Goal: Task Accomplishment & Management: Use online tool/utility

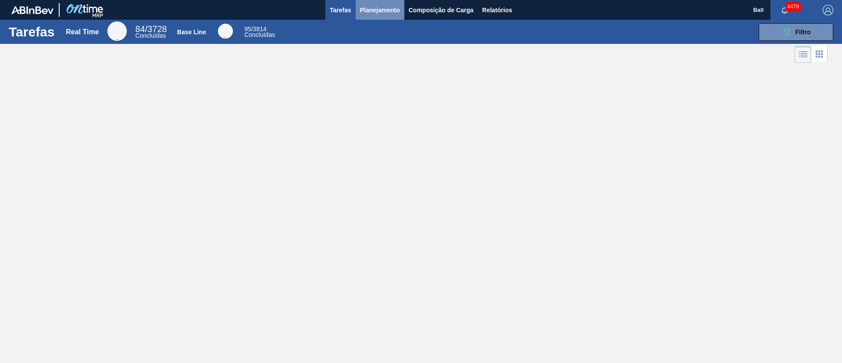
click at [382, 13] on span "Planejamento" at bounding box center [380, 10] width 40 height 11
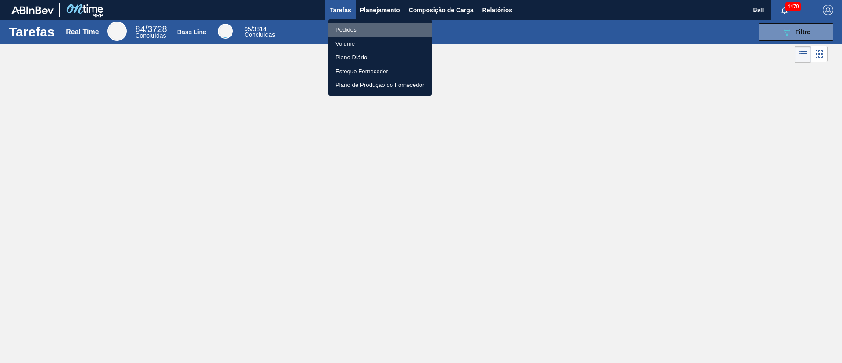
click at [362, 27] on li "Pedidos" at bounding box center [380, 30] width 103 height 14
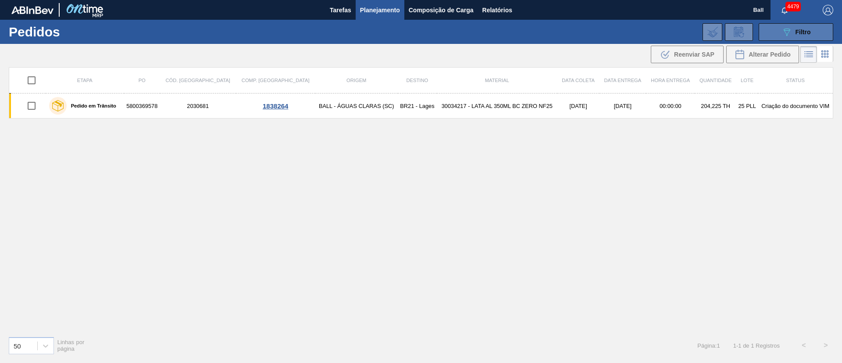
click at [823, 27] on button "089F7B8B-B2A5-4AFE-B5C0-19BA573D28AC Filtro" at bounding box center [796, 32] width 75 height 18
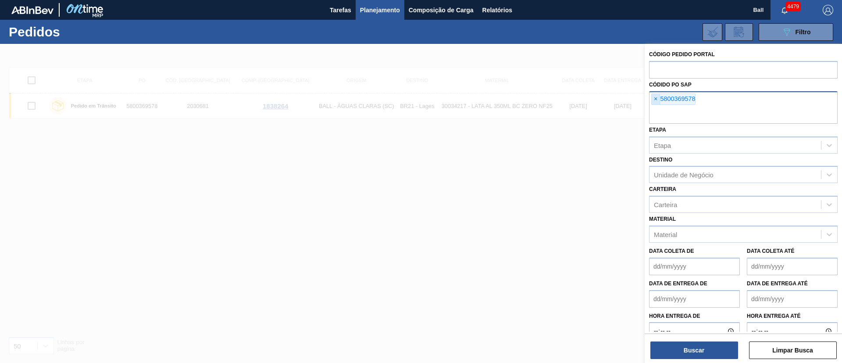
click at [655, 98] on span "×" at bounding box center [656, 99] width 8 height 11
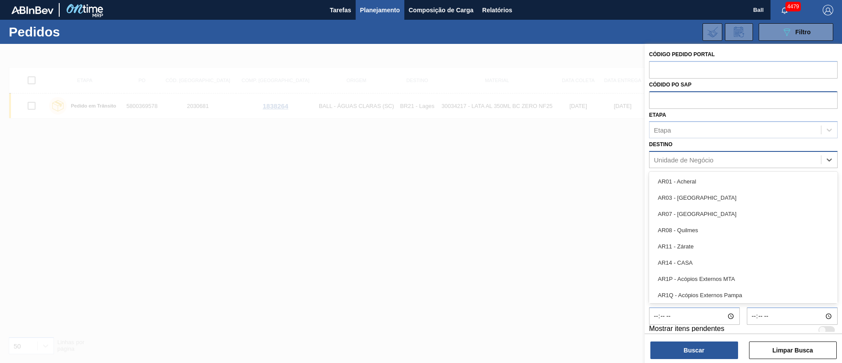
click at [692, 157] on div "Unidade de Negócio" at bounding box center [684, 159] width 60 height 7
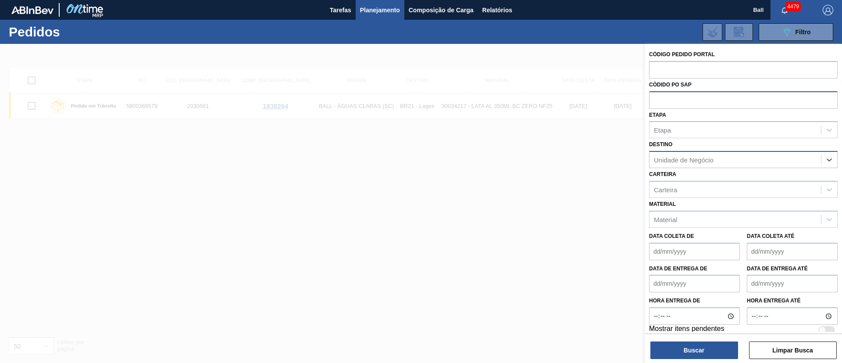
click at [692, 157] on div "Unidade de Negócio" at bounding box center [684, 159] width 60 height 7
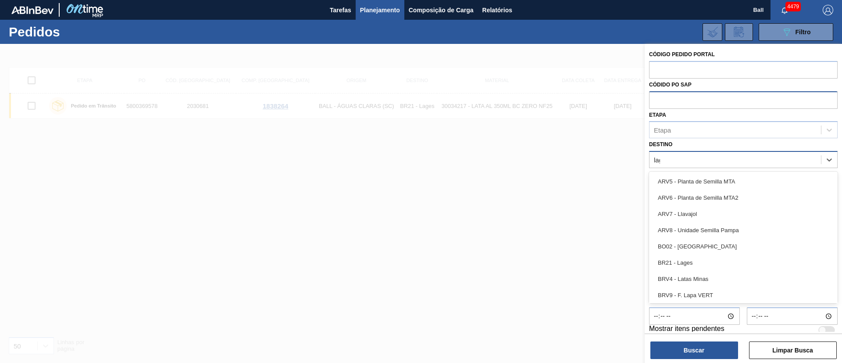
type input "lage"
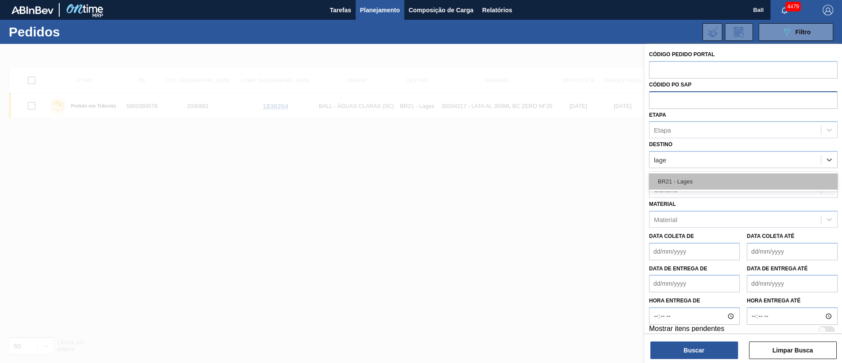
click at [734, 179] on div "BR21 - Lages" at bounding box center [743, 181] width 189 height 16
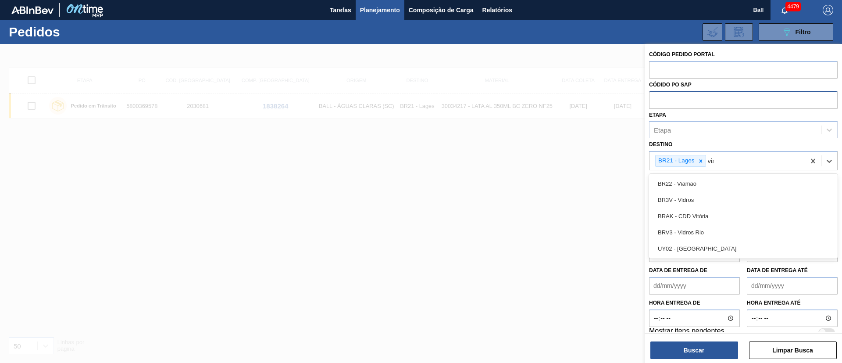
type input "viam"
click at [734, 179] on div "BR22 - Viamão" at bounding box center [743, 183] width 189 height 16
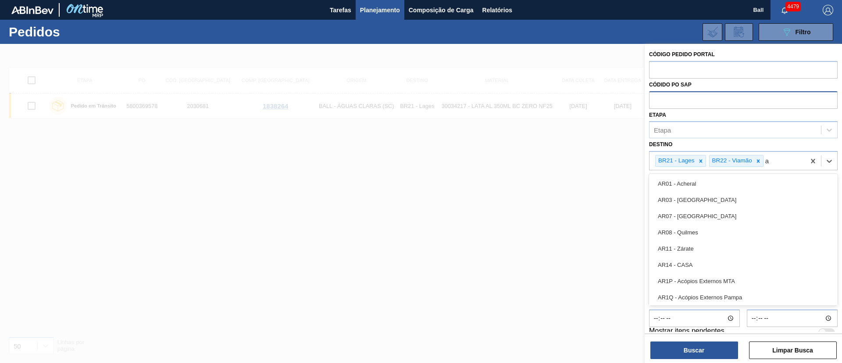
type input "ag"
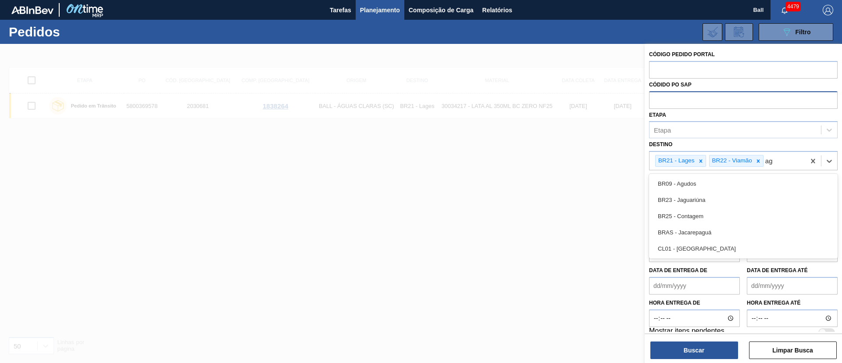
click at [739, 181] on div "BR09 - Agudos" at bounding box center [743, 183] width 189 height 16
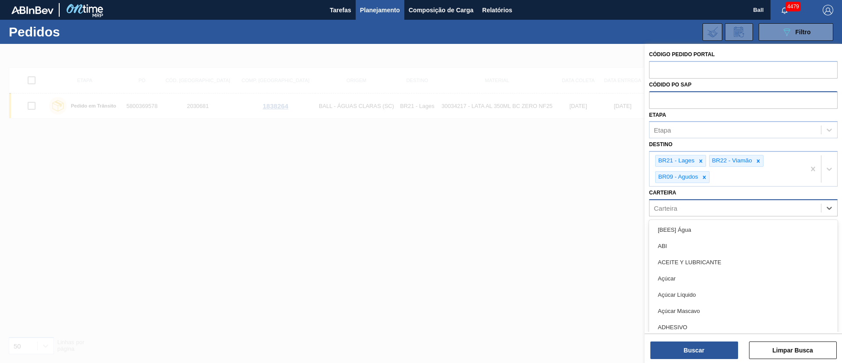
click at [734, 206] on div "Carteira" at bounding box center [736, 207] width 172 height 13
type input "lata"
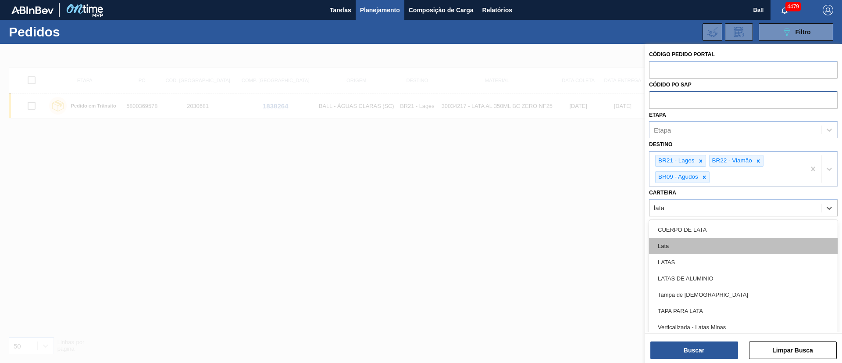
click at [728, 247] on div "Lata" at bounding box center [743, 246] width 189 height 16
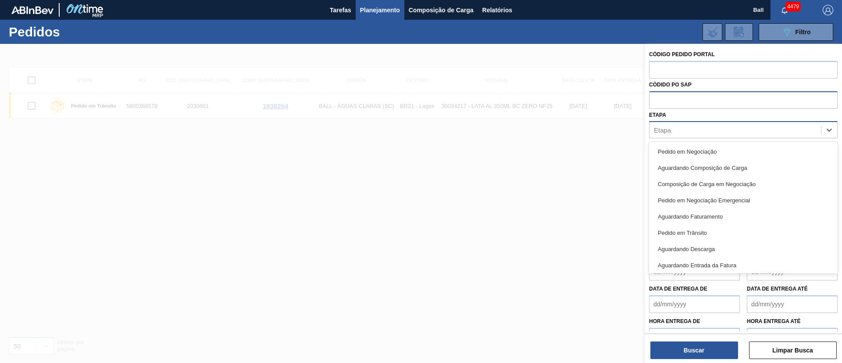
click at [715, 126] on div "Etapa" at bounding box center [736, 130] width 172 height 13
type input "em"
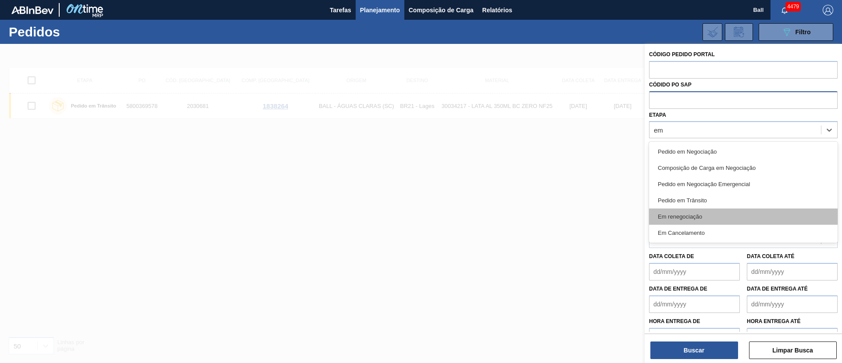
click at [708, 213] on div "Em renegociação" at bounding box center [743, 216] width 189 height 16
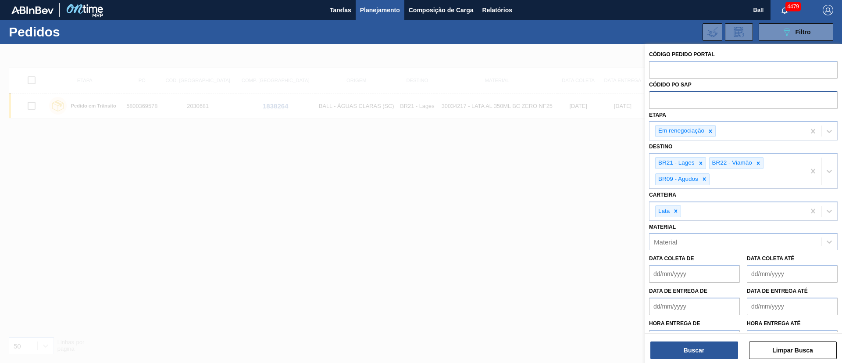
click at [695, 340] on div "Buscar Limpar Busca" at bounding box center [743, 345] width 197 height 25
click at [694, 350] on button "Buscar" at bounding box center [695, 350] width 88 height 18
